Goal: Check status: Check status

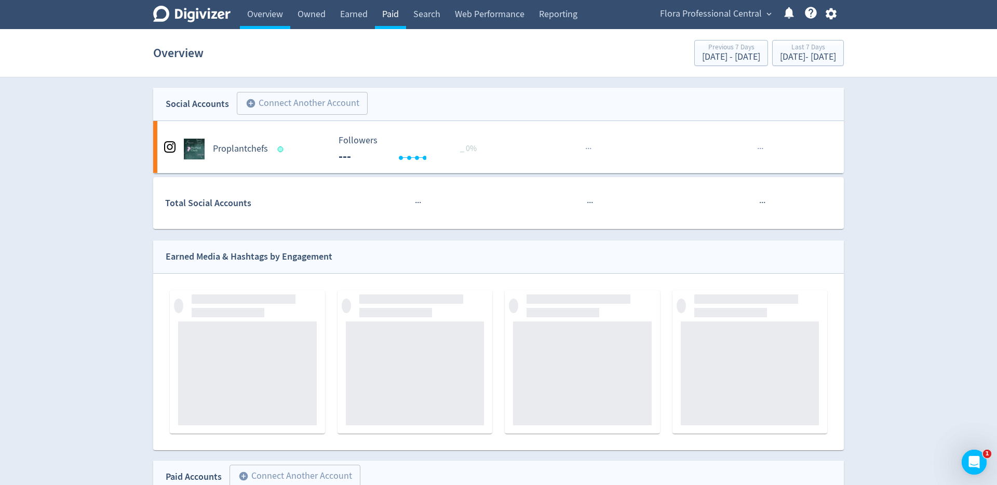
click at [396, 12] on link "Paid" at bounding box center [390, 14] width 31 height 29
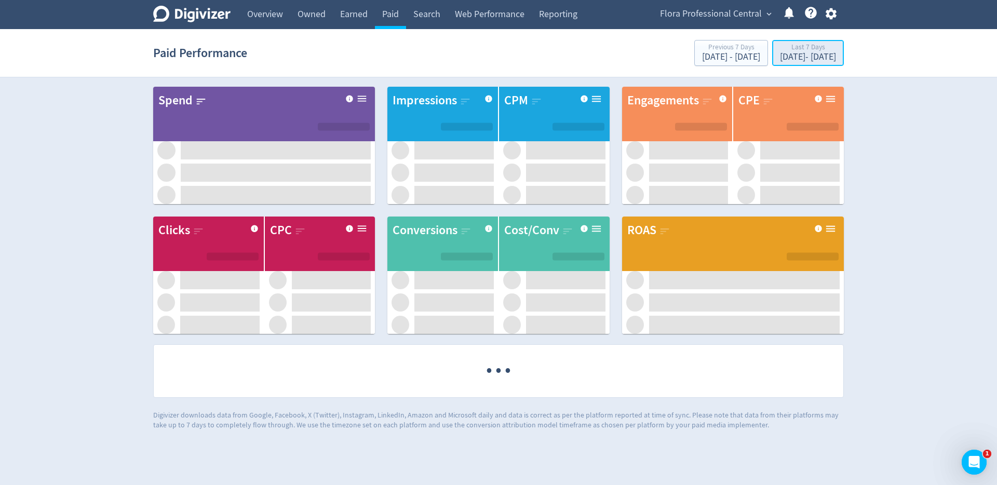
click at [780, 59] on div "[DATE] - [DATE]" at bounding box center [808, 56] width 56 height 9
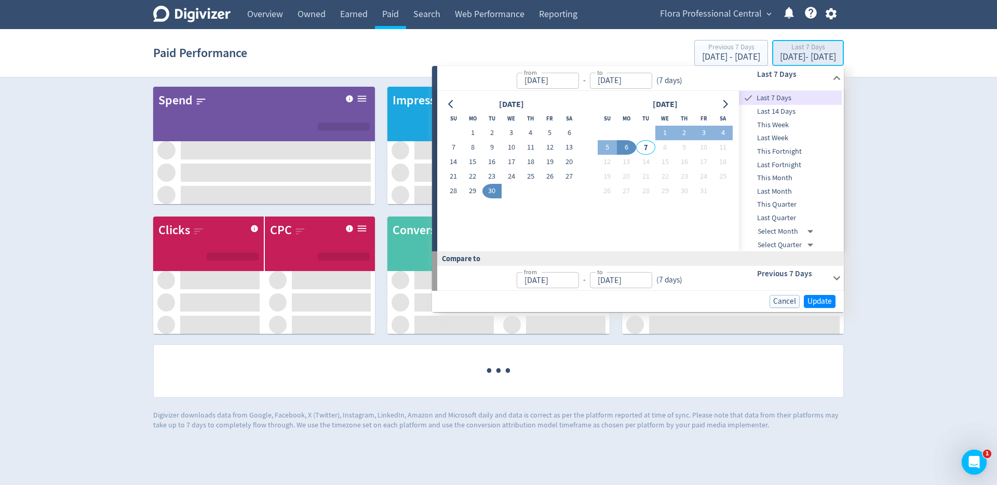
type input "[DATE]"
click at [451, 106] on icon "Go to previous month" at bounding box center [450, 104] width 5 height 8
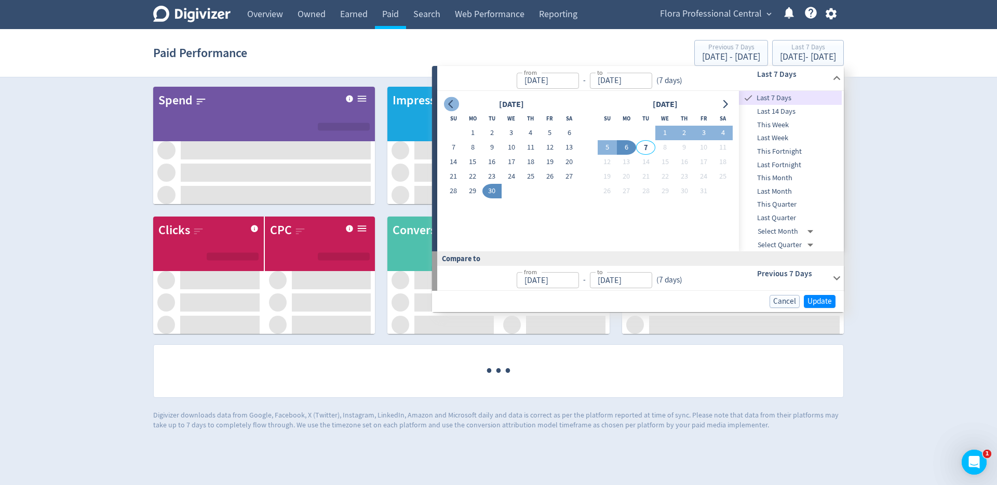
click at [451, 106] on icon "Go to previous month" at bounding box center [450, 104] width 5 height 8
click at [455, 102] on icon "Go to previous month" at bounding box center [451, 104] width 8 height 8
click at [454, 102] on icon "Go to previous month" at bounding box center [451, 104] width 8 height 8
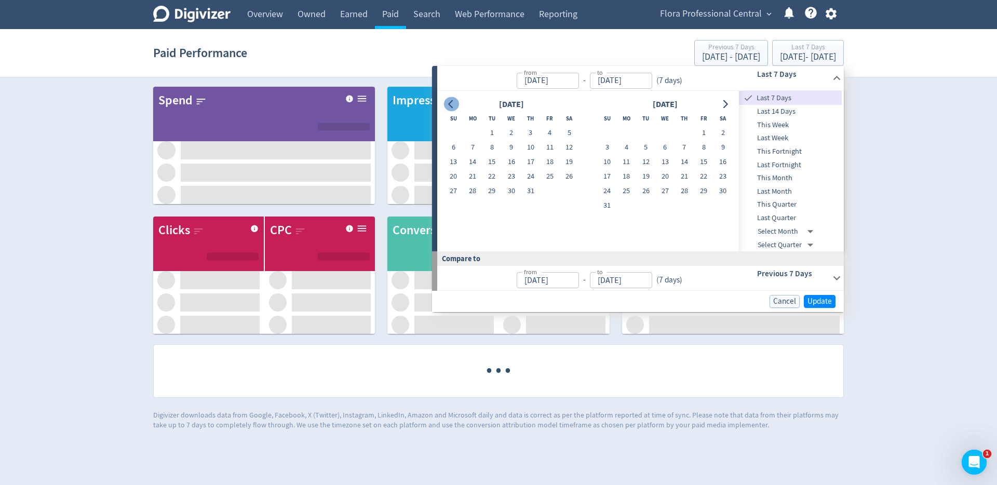
click at [454, 102] on icon "Go to previous month" at bounding box center [451, 104] width 8 height 8
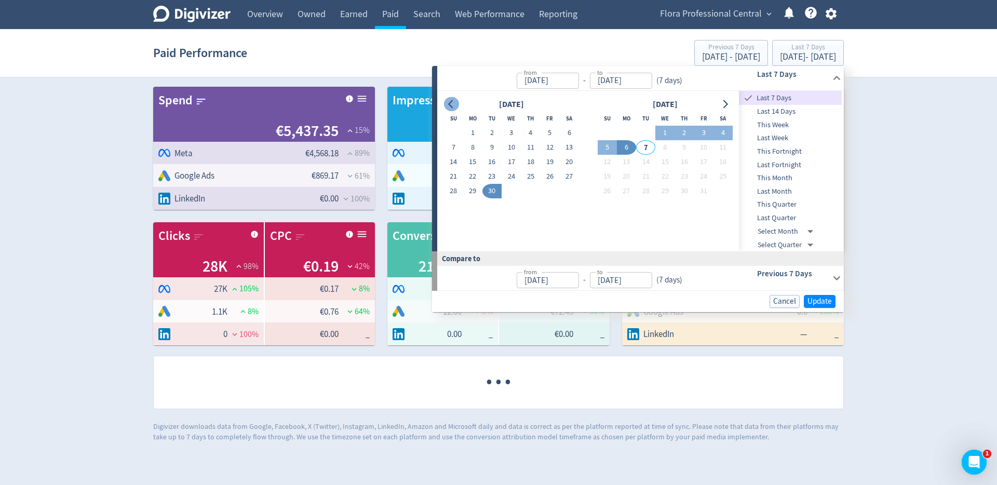
click at [454, 102] on icon "Go to previous month" at bounding box center [451, 104] width 8 height 8
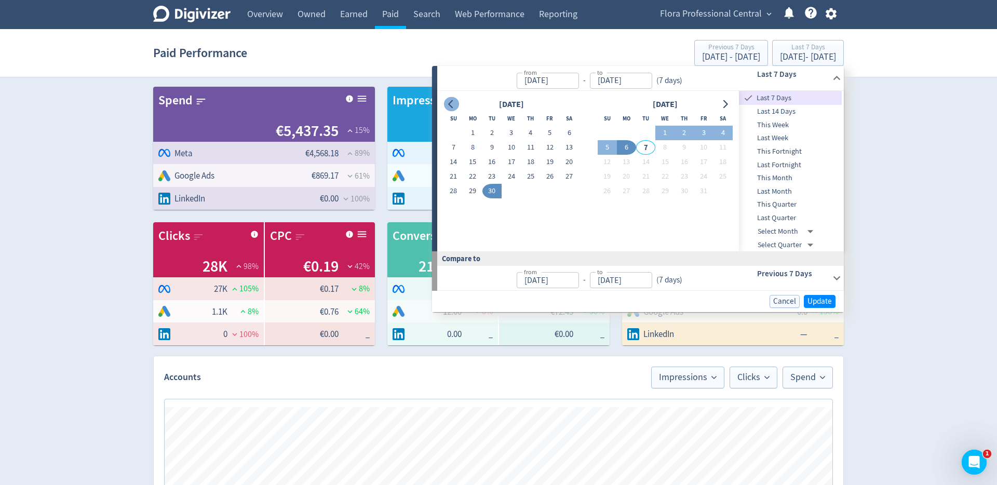
click at [450, 105] on icon "Go to previous month" at bounding box center [450, 104] width 5 height 8
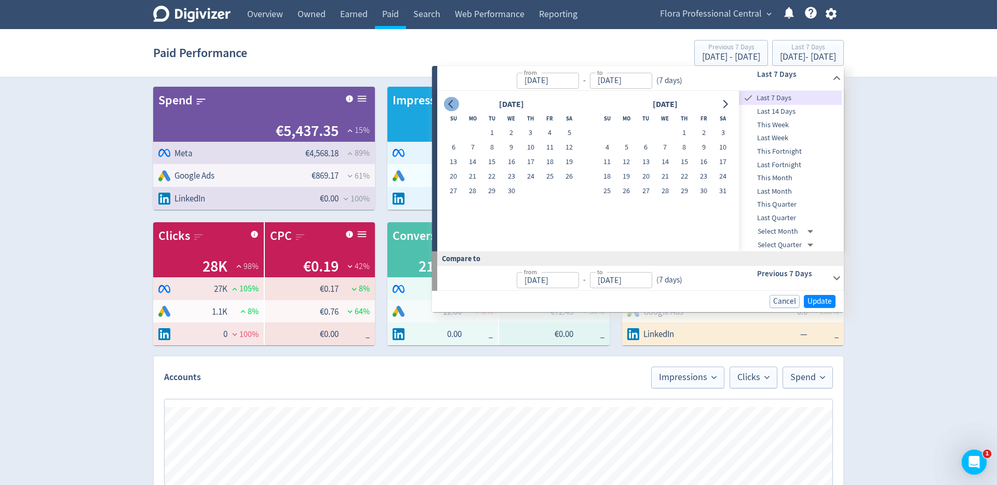
click at [450, 105] on icon "Go to previous month" at bounding box center [450, 104] width 5 height 8
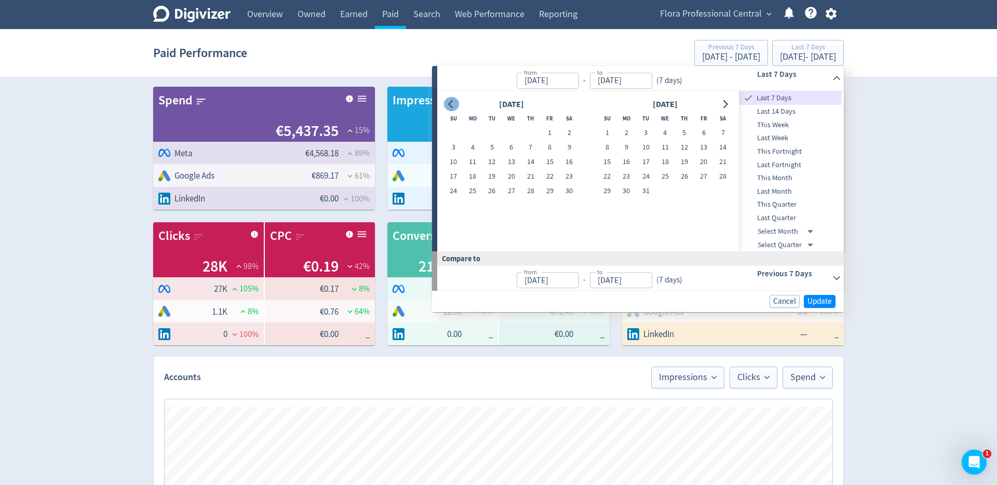
click at [450, 105] on icon "Go to previous month" at bounding box center [450, 104] width 5 height 8
click at [725, 105] on icon "Go to next month" at bounding box center [725, 104] width 8 height 8
click at [672, 135] on button "1" at bounding box center [665, 133] width 19 height 15
type input "[DATE]"
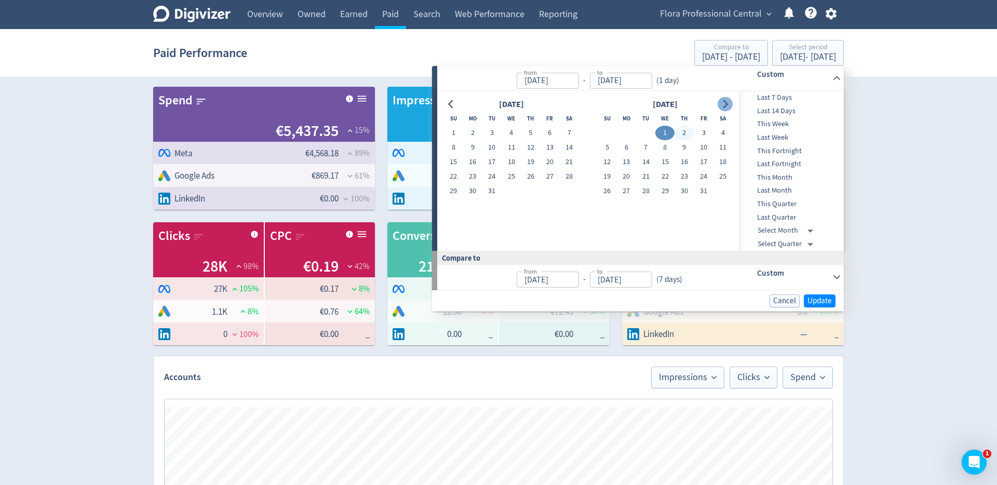
click at [727, 103] on icon "Go to next month" at bounding box center [726, 104] width 5 height 8
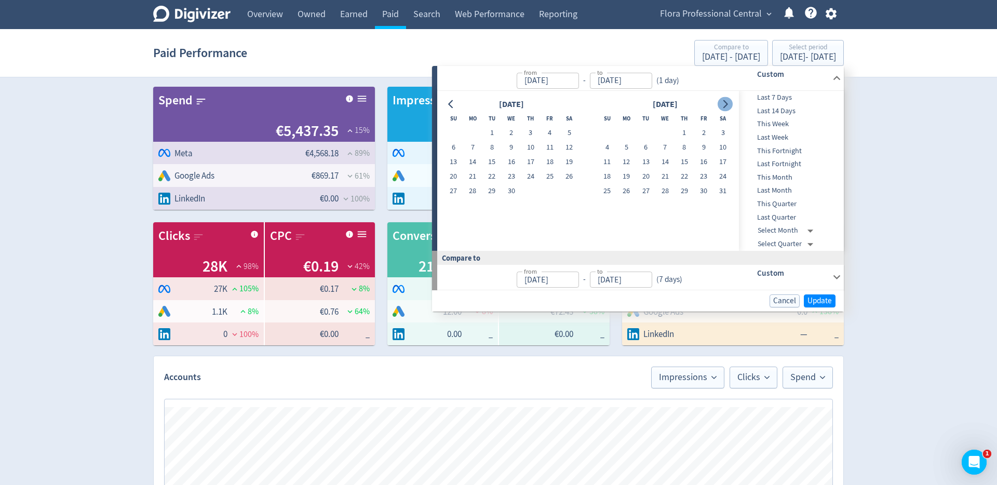
click at [727, 103] on icon "Go to next month" at bounding box center [726, 104] width 5 height 8
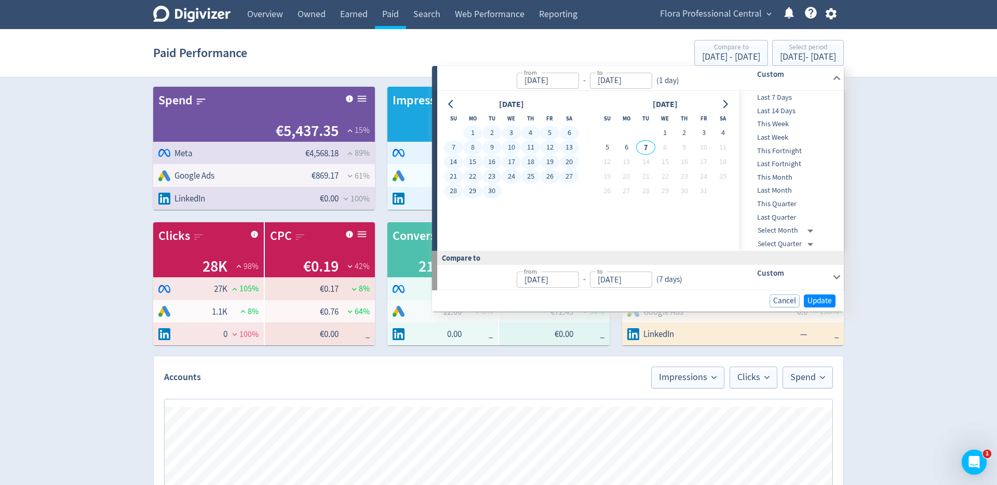
click at [488, 195] on button "30" at bounding box center [492, 191] width 19 height 15
type input "[DATE]"
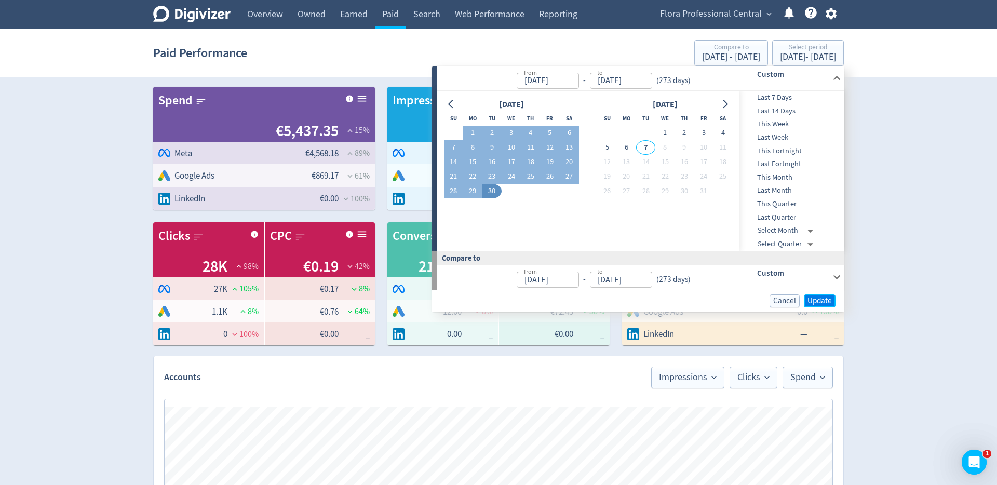
click at [833, 299] on button "Update" at bounding box center [820, 301] width 32 height 13
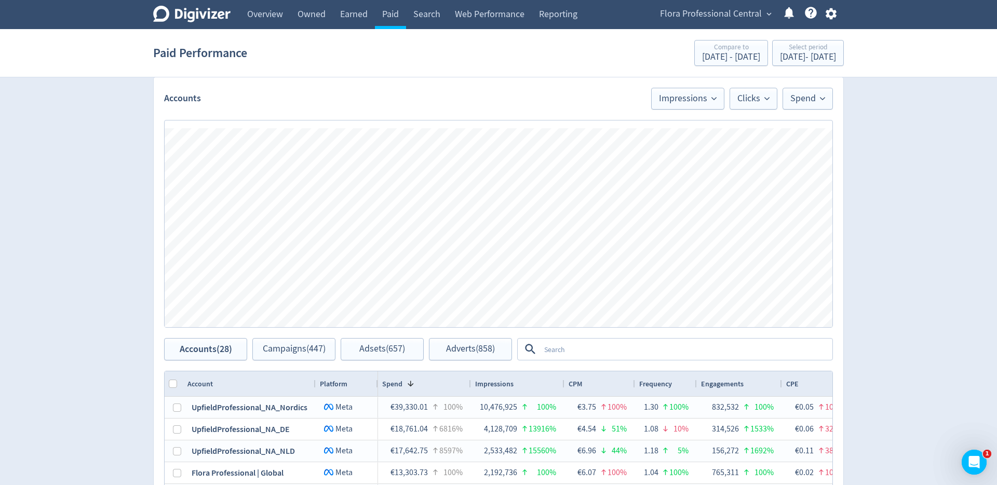
scroll to position [291, 0]
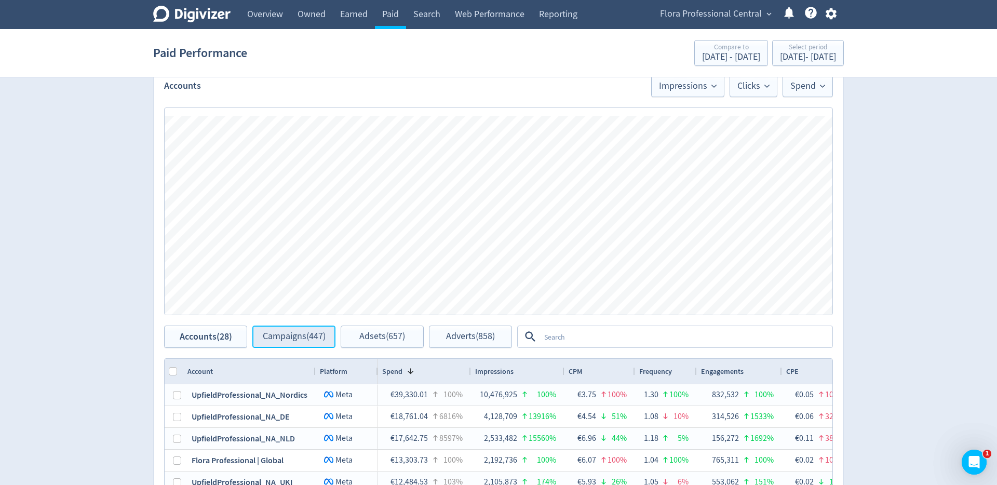
click at [313, 338] on span "Campaigns (447)" at bounding box center [294, 337] width 63 height 10
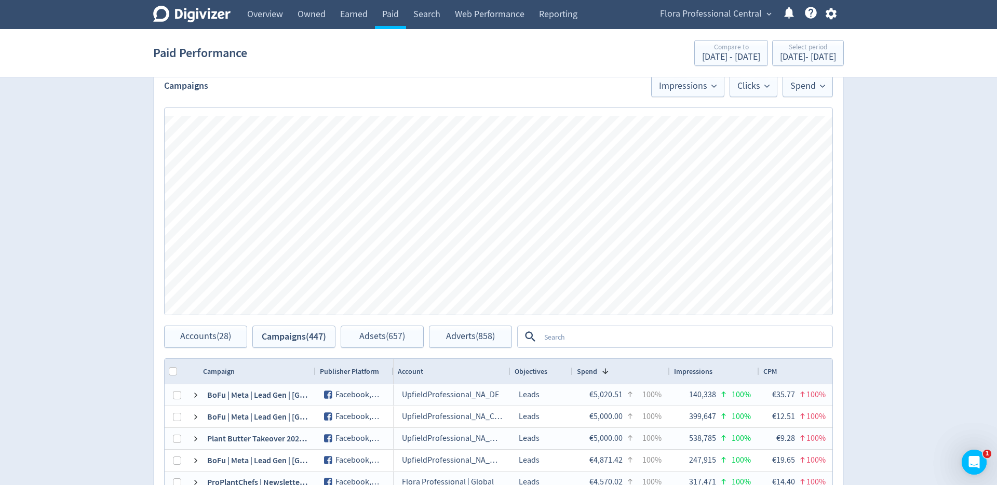
click at [595, 333] on textarea at bounding box center [685, 336] width 291 height 19
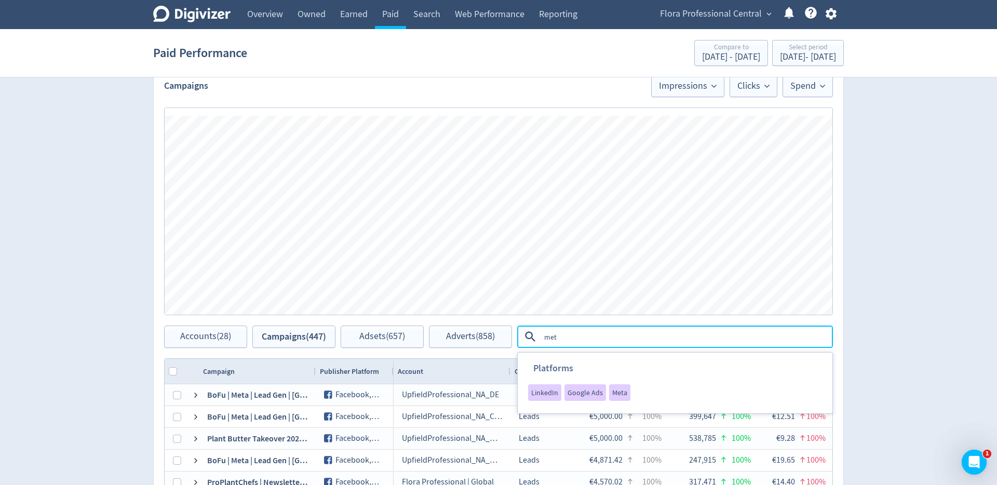
type textarea "meta"
type textarea "lead gen"
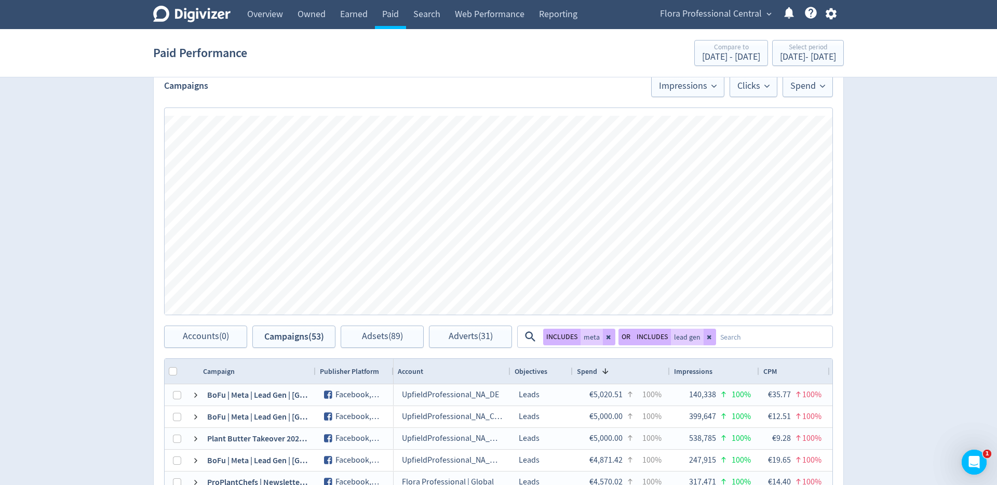
click at [627, 339] on button "OR" at bounding box center [626, 337] width 15 height 17
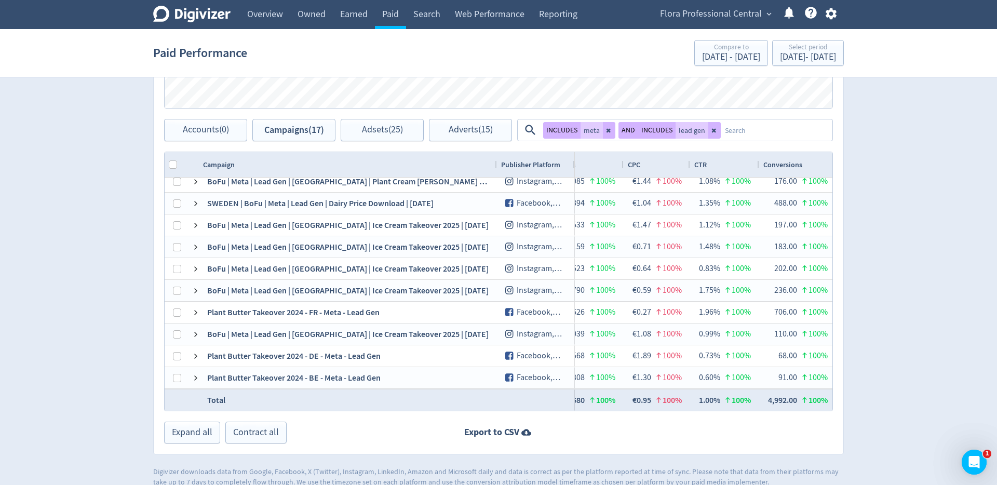
drag, startPoint x: 314, startPoint y: 162, endPoint x: 496, endPoint y: 170, distance: 181.5
click at [496, 170] on div at bounding box center [497, 164] width 4 height 25
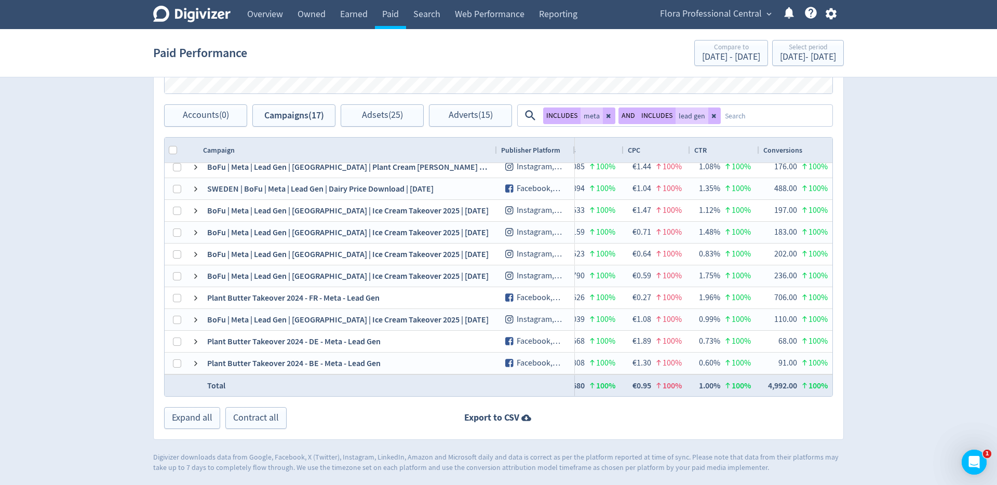
click at [749, 111] on textarea at bounding box center [776, 115] width 111 height 19
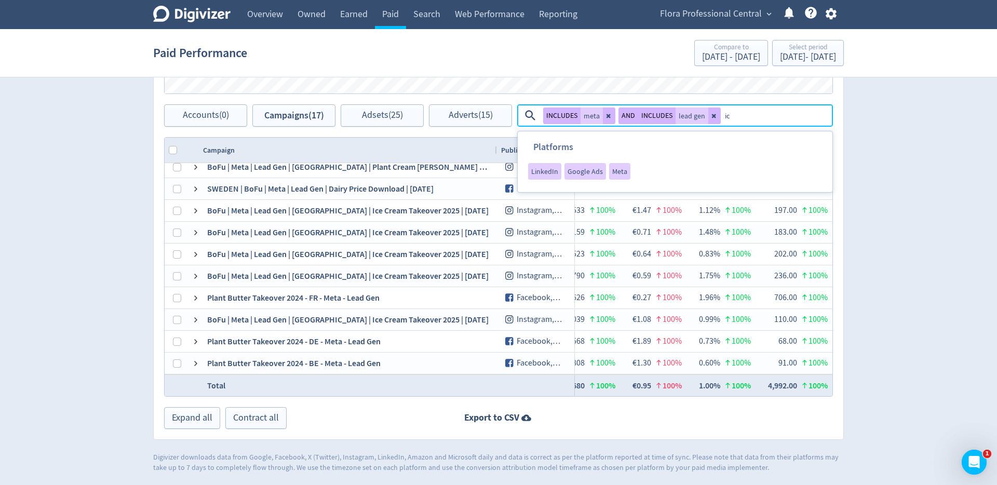
type textarea "ice"
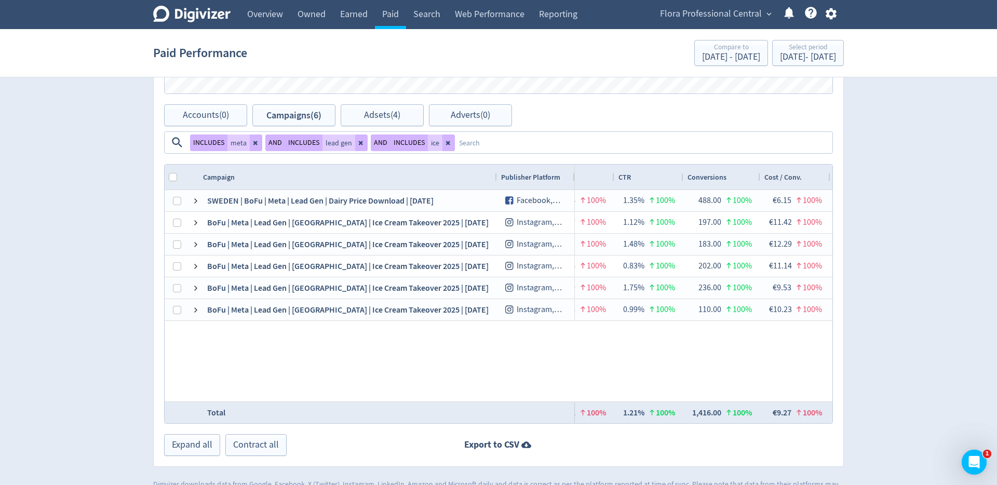
drag, startPoint x: 313, startPoint y: 176, endPoint x: 490, endPoint y: 179, distance: 176.6
click at [495, 179] on div at bounding box center [497, 177] width 4 height 25
click at [417, 140] on button "INCLUDES" at bounding box center [409, 143] width 37 height 17
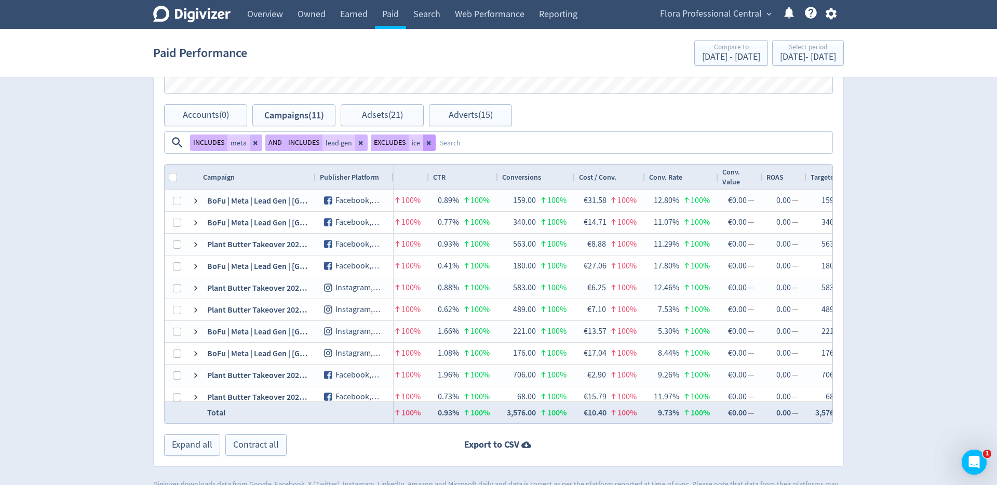
click at [430, 142] on icon at bounding box center [429, 143] width 6 height 6
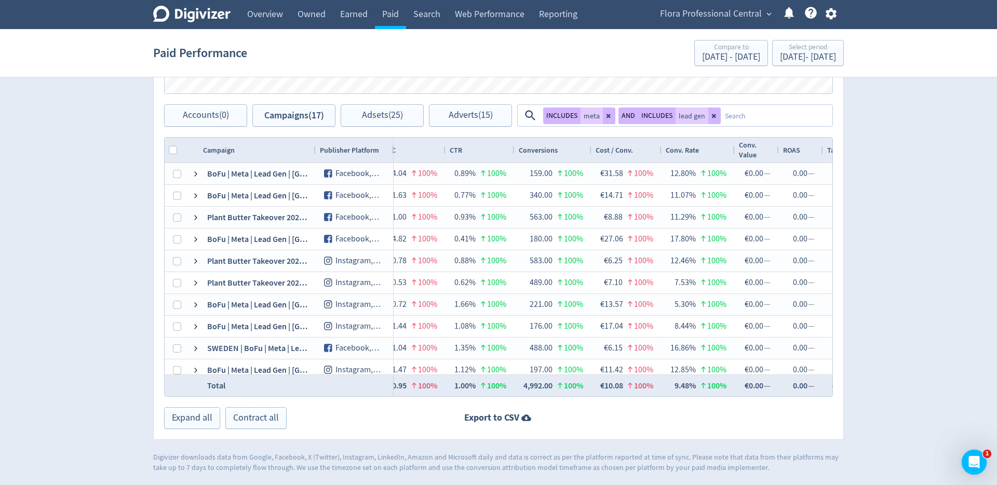
click at [745, 113] on textarea at bounding box center [776, 115] width 111 height 19
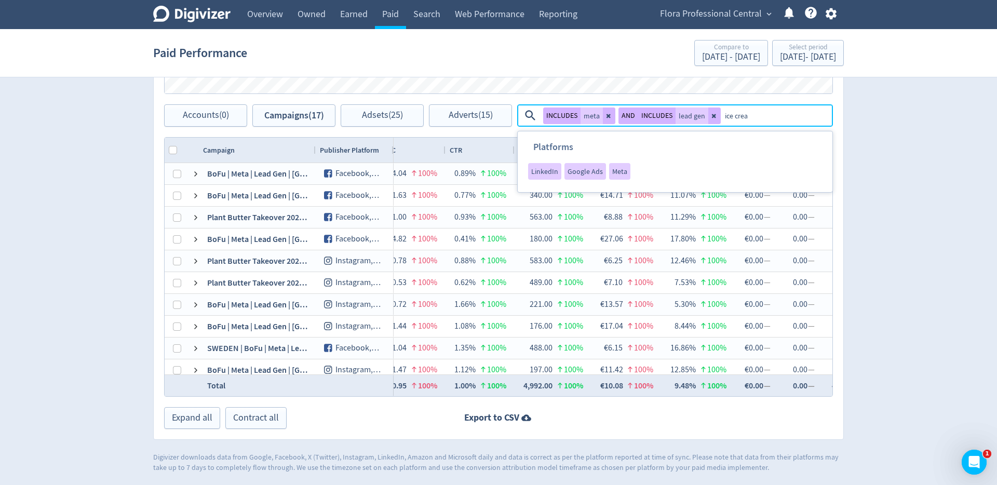
type textarea "ice cream"
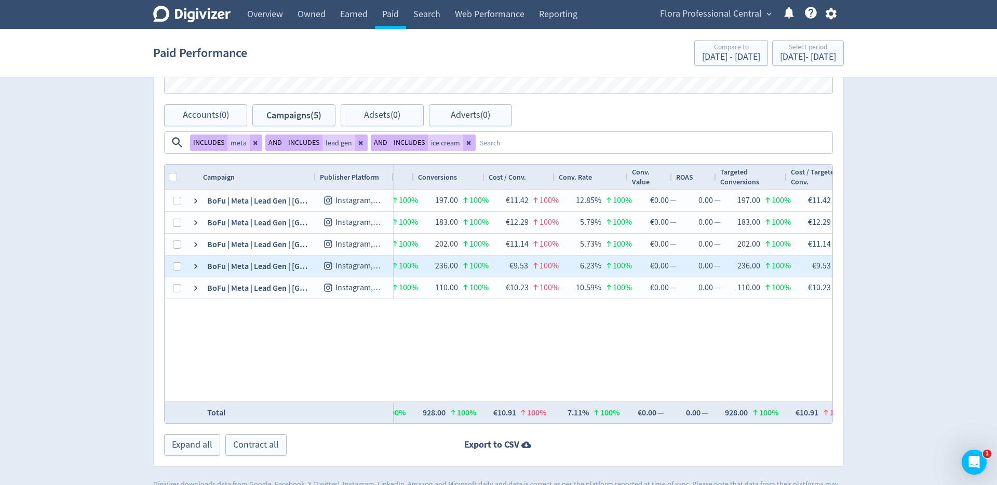
scroll to position [0, 1095]
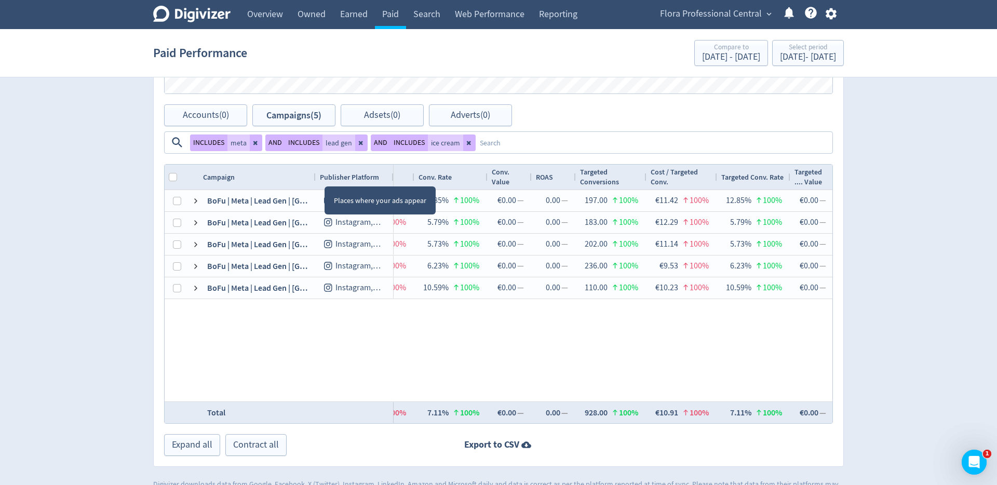
drag, startPoint x: 394, startPoint y: 177, endPoint x: 325, endPoint y: 177, distance: 69.1
click at [325, 177] on div "Campaign Publisher Platform 1" at bounding box center [499, 177] width 668 height 25
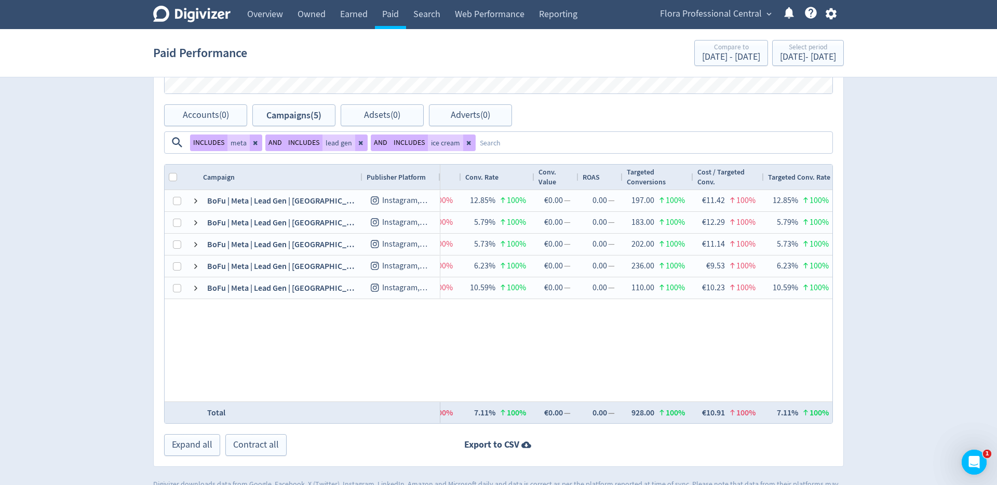
drag, startPoint x: 314, startPoint y: 176, endPoint x: 361, endPoint y: 180, distance: 47.0
click at [361, 180] on div at bounding box center [362, 177] width 4 height 25
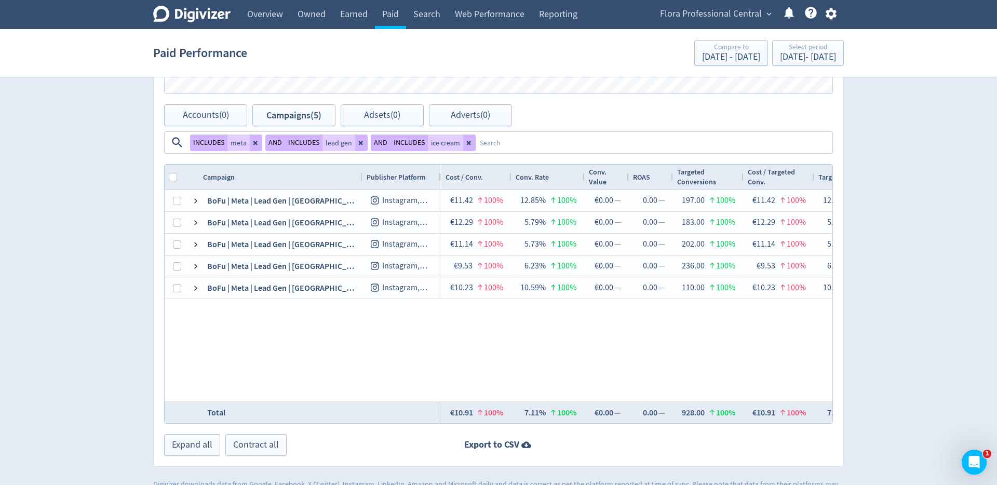
drag, startPoint x: 441, startPoint y: 178, endPoint x: 380, endPoint y: 176, distance: 60.3
click at [380, 176] on div "Campaign Publisher Platform 1" at bounding box center [499, 177] width 668 height 25
drag, startPoint x: 440, startPoint y: 178, endPoint x: 395, endPoint y: 177, distance: 45.2
click at [395, 177] on div "Campaign Publisher Platform" at bounding box center [303, 177] width 276 height 25
click at [406, 177] on span "Publisher Platform" at bounding box center [396, 177] width 59 height 10
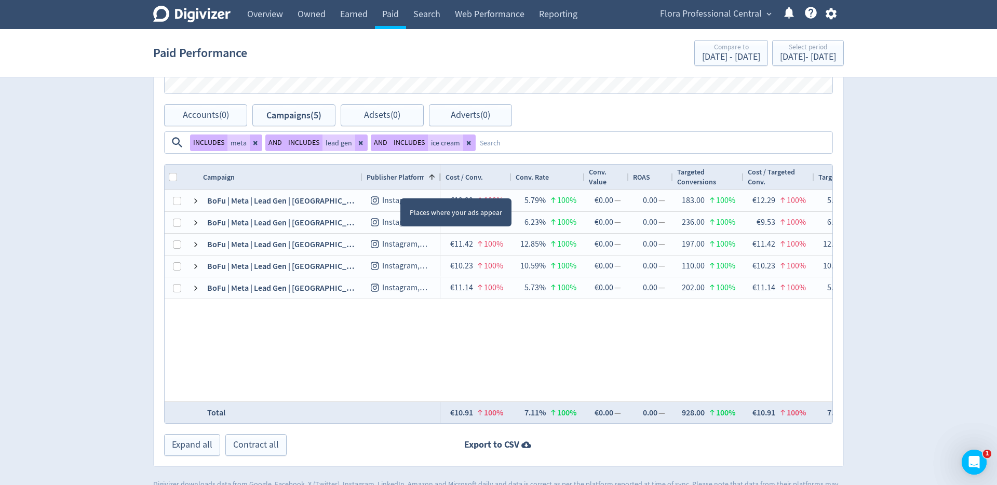
click at [406, 177] on span "Publisher Platform" at bounding box center [396, 177] width 59 height 10
click at [466, 175] on span "Cost / Conv." at bounding box center [464, 177] width 37 height 10
click at [751, 11] on span "Flora Professional Central" at bounding box center [711, 14] width 102 height 17
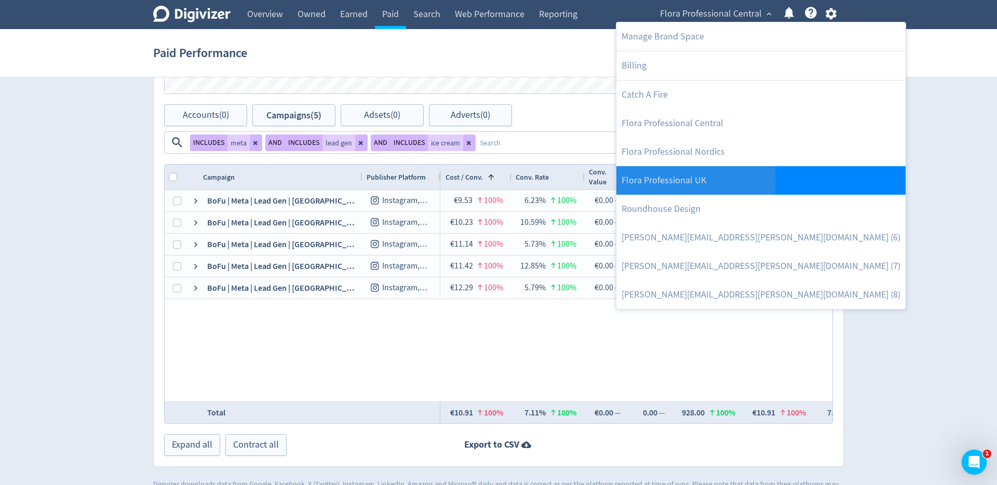
click at [693, 181] on link "Flora Professional UK" at bounding box center [761, 180] width 289 height 29
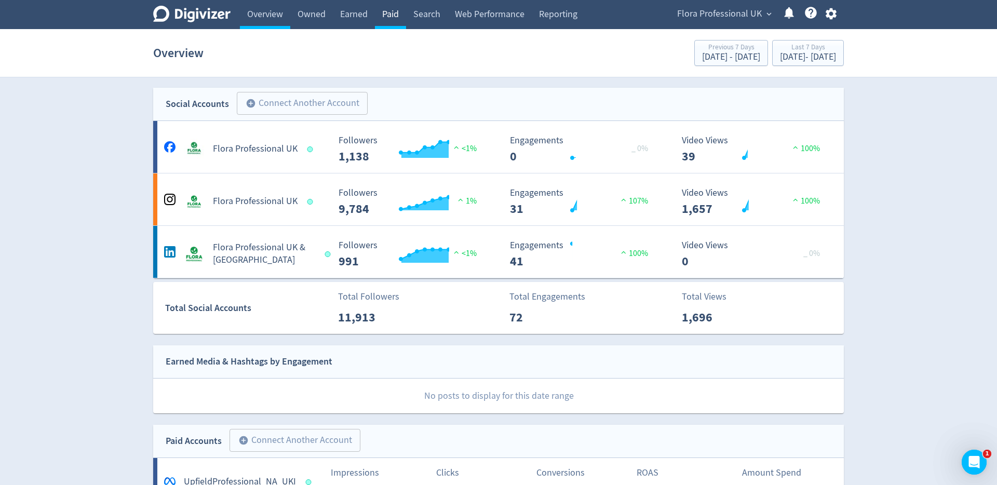
click at [387, 16] on link "Paid" at bounding box center [390, 14] width 31 height 29
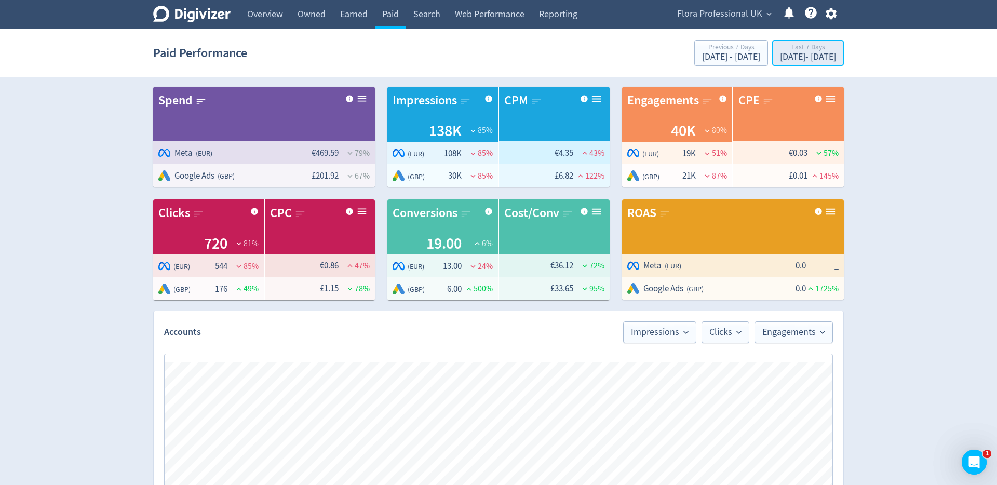
click at [780, 62] on div "[DATE] - [DATE]" at bounding box center [808, 56] width 56 height 9
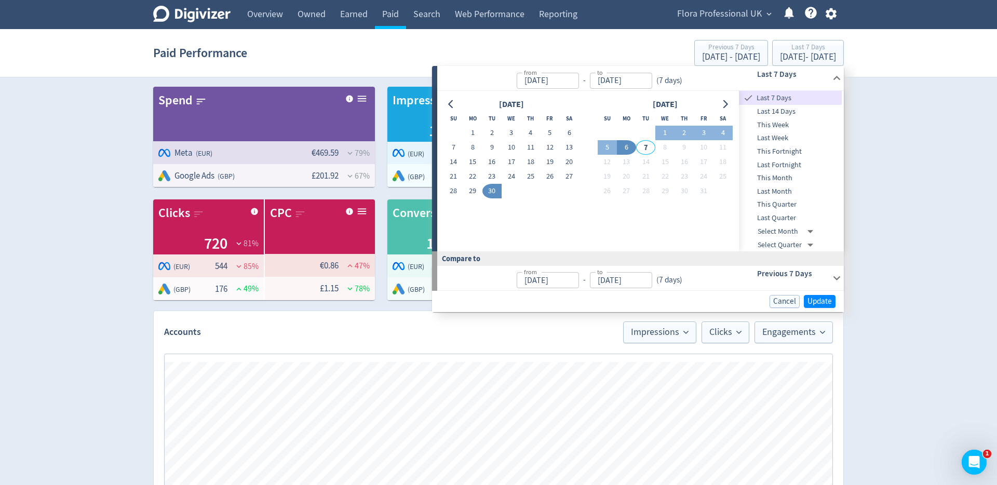
click at [563, 83] on input "[DATE]" at bounding box center [548, 81] width 62 height 16
type input "[DATE]"
click at [818, 302] on span "Update" at bounding box center [820, 302] width 24 height 8
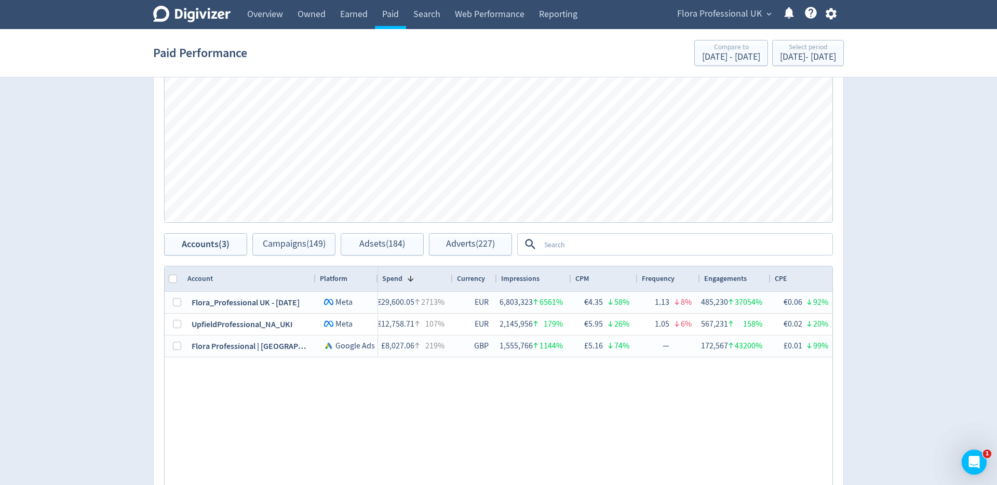
scroll to position [348, 0]
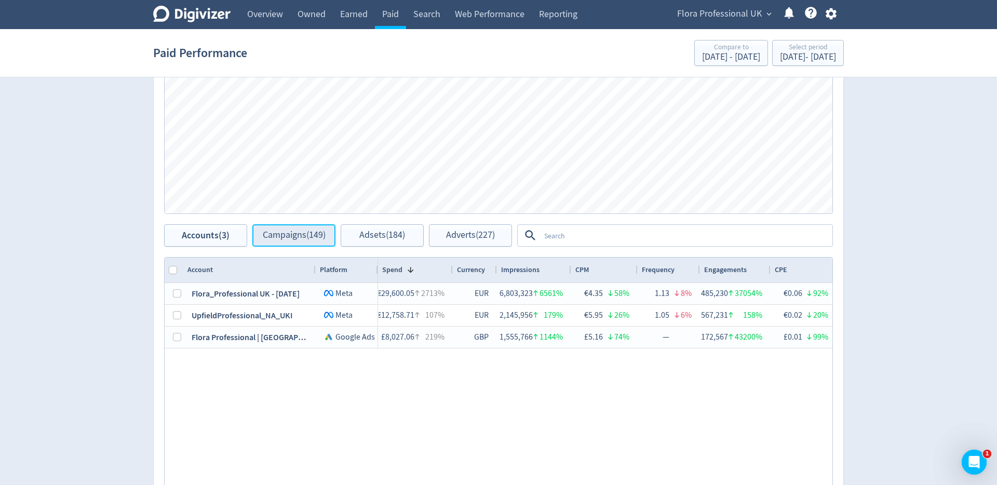
click at [304, 232] on span "Campaigns (149)" at bounding box center [294, 236] width 63 height 10
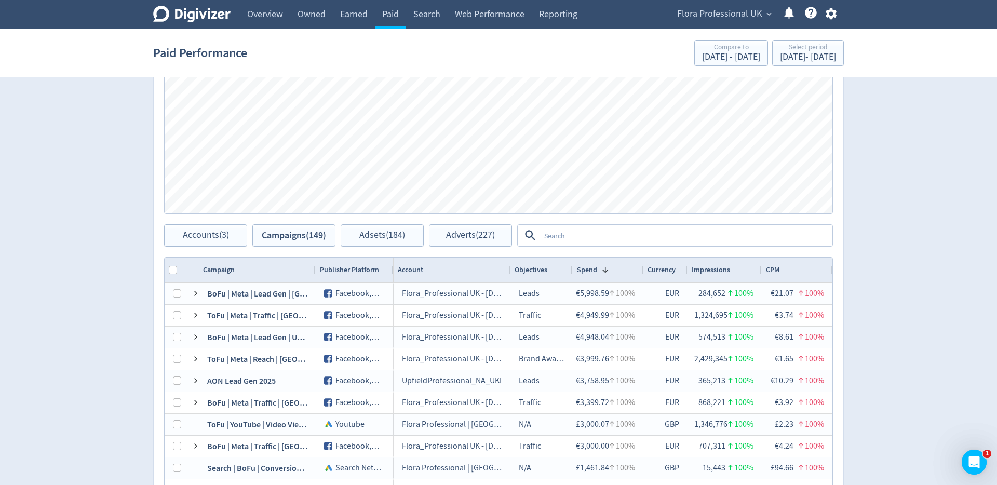
click at [578, 234] on textarea at bounding box center [685, 235] width 291 height 19
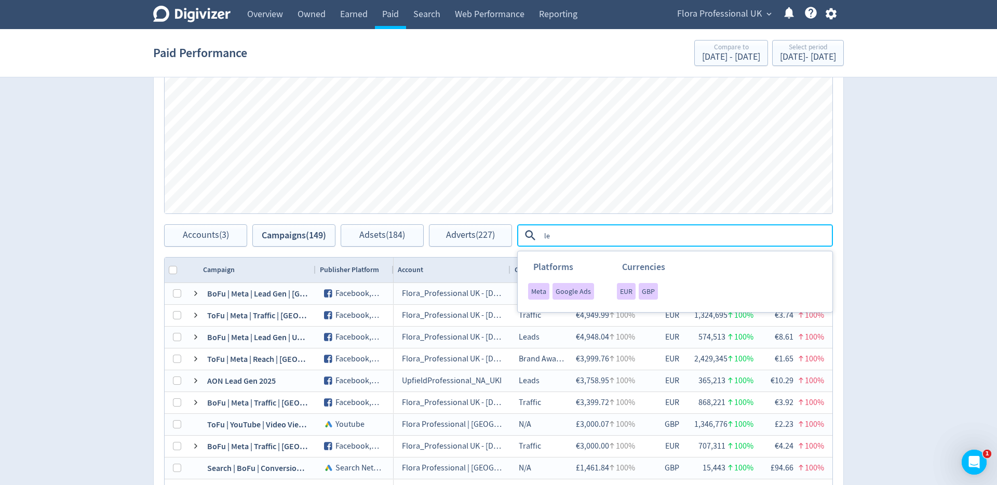
type textarea "l"
type textarea "lead gen"
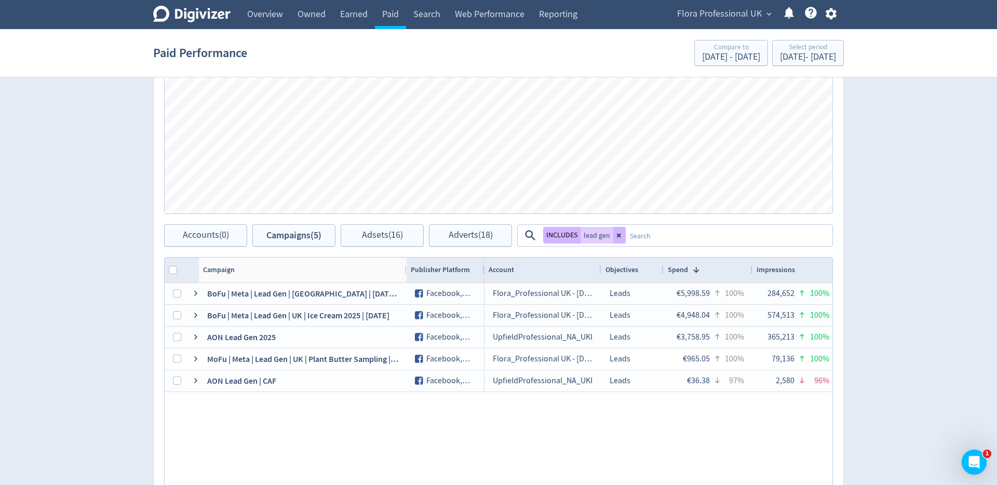
drag, startPoint x: 315, startPoint y: 267, endPoint x: 406, endPoint y: 276, distance: 91.4
click at [406, 276] on div at bounding box center [406, 270] width 4 height 25
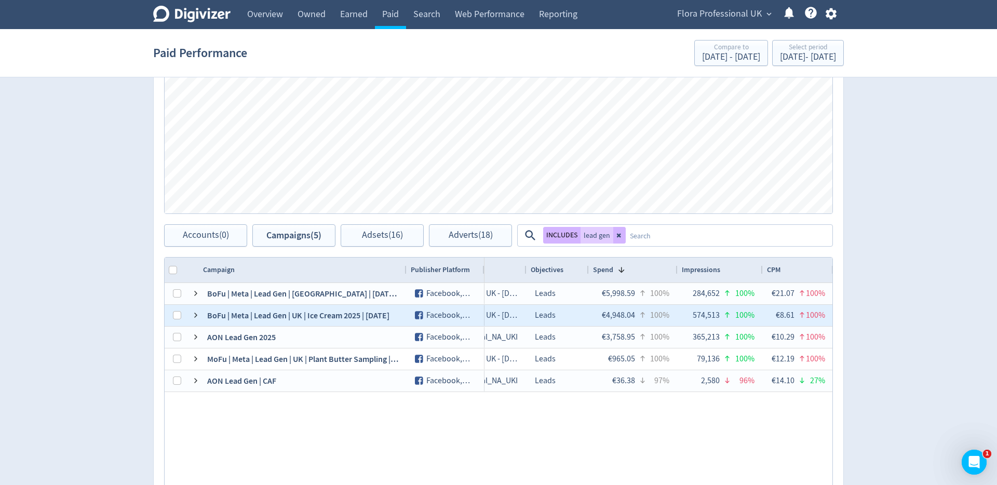
scroll to position [0, 75]
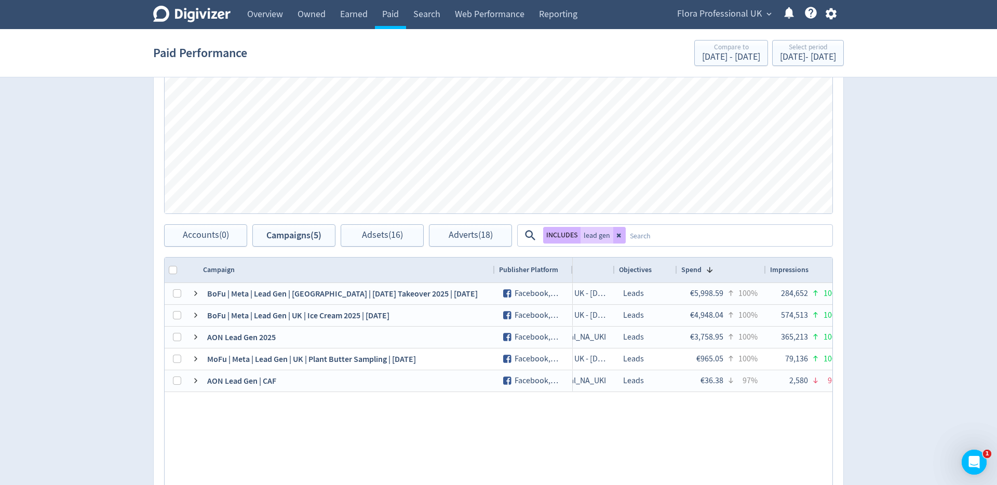
drag, startPoint x: 405, startPoint y: 270, endPoint x: 492, endPoint y: 273, distance: 87.8
click at [492, 273] on div at bounding box center [494, 270] width 4 height 25
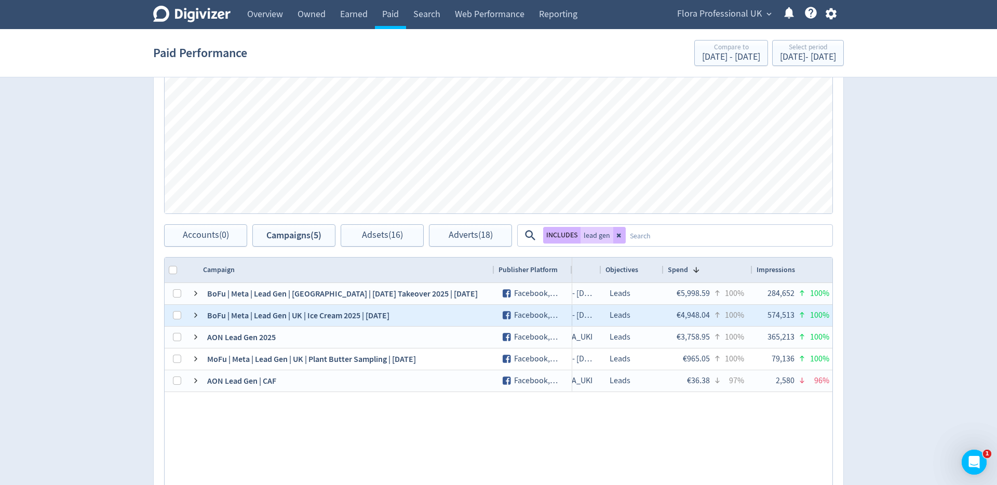
scroll to position [0, 101]
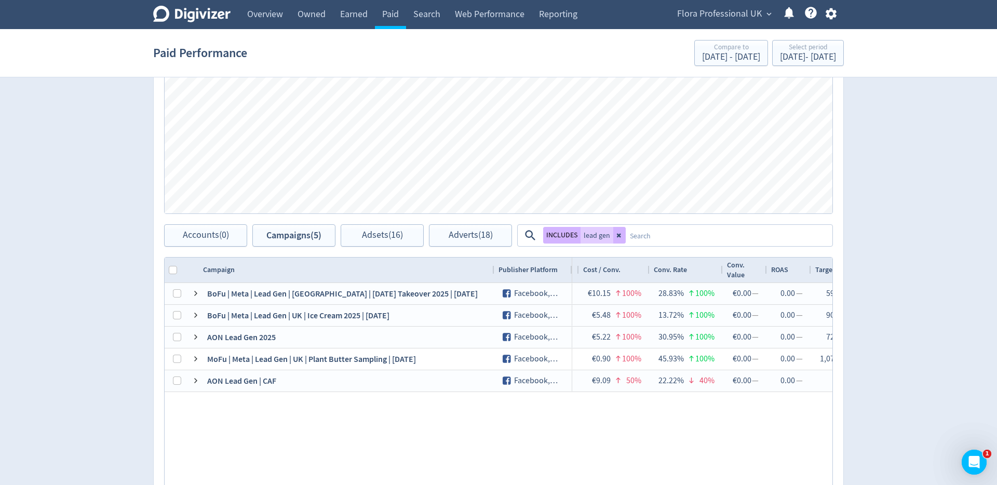
click at [421, 274] on div "Campaign" at bounding box center [346, 270] width 287 height 20
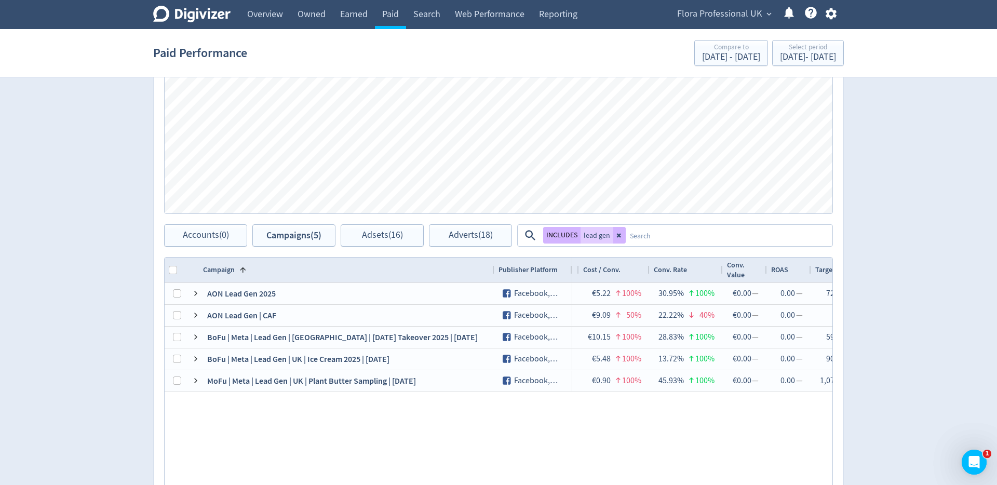
click at [607, 272] on span "Cost / Conv." at bounding box center [601, 270] width 37 height 10
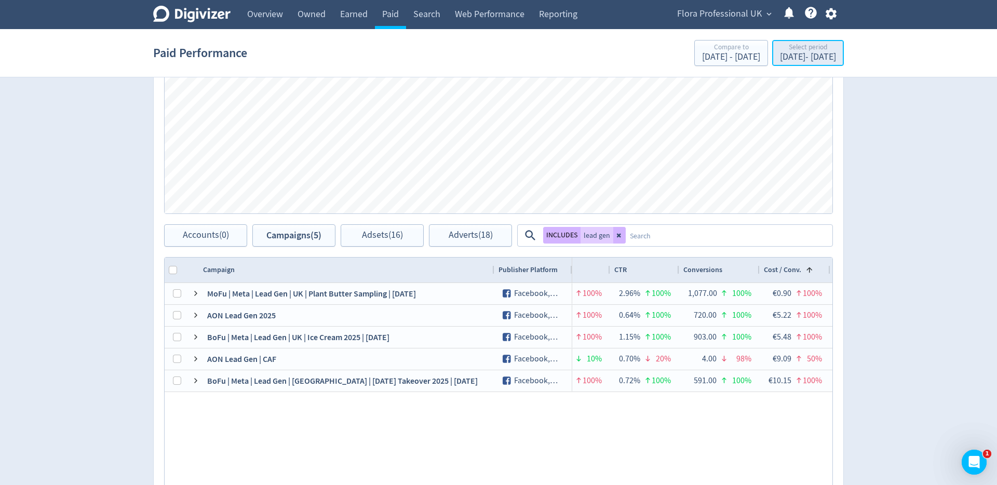
click at [788, 56] on div "[DATE] - [DATE]" at bounding box center [808, 56] width 56 height 9
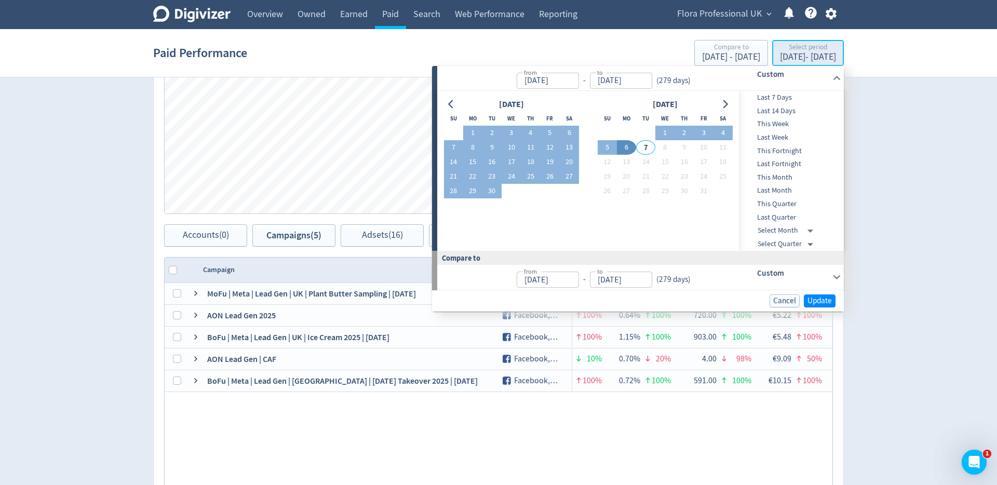
type input "[DATE]"
click at [551, 85] on input "[DATE]" at bounding box center [548, 81] width 62 height 16
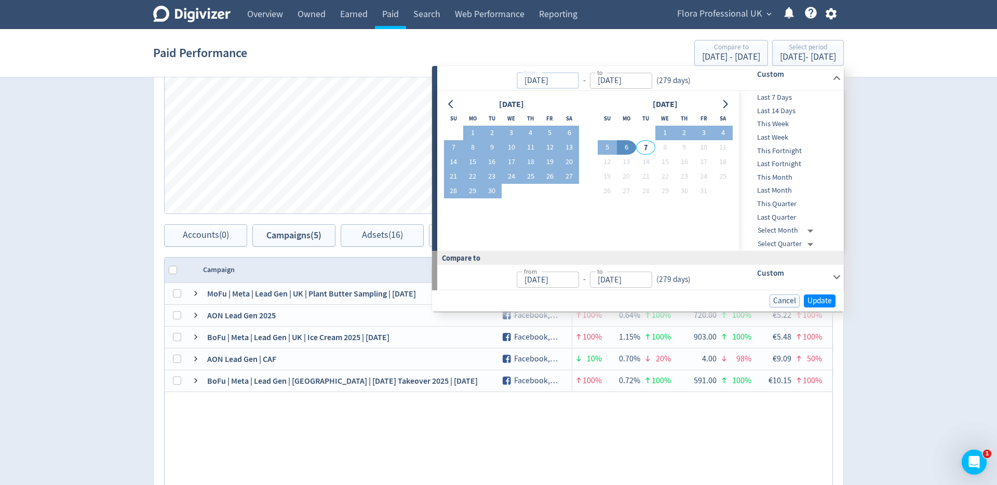
click at [540, 81] on input "[DATE]" at bounding box center [548, 81] width 62 height 16
type input "[DATE]"
click at [819, 301] on span "Update" at bounding box center [820, 301] width 24 height 8
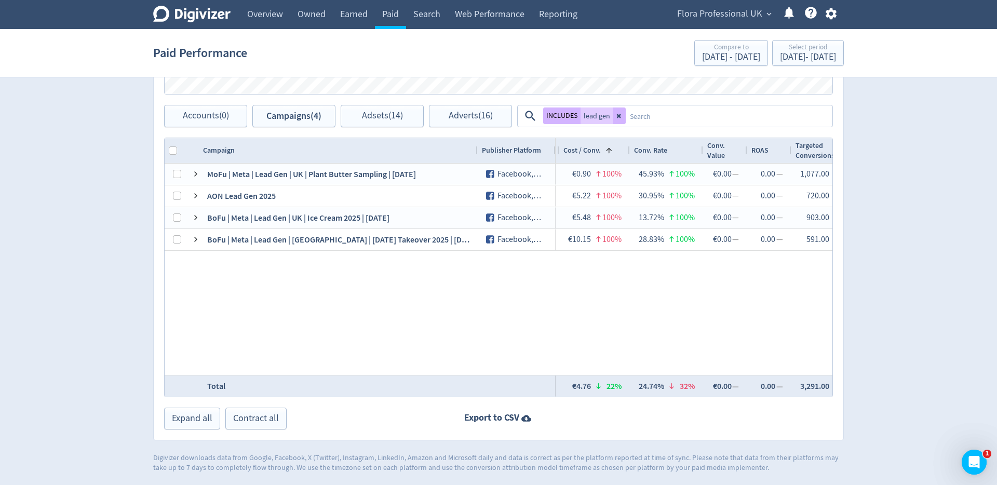
drag, startPoint x: 493, startPoint y: 151, endPoint x: 474, endPoint y: 151, distance: 18.7
click at [476, 151] on div at bounding box center [477, 150] width 4 height 25
